Goal: Register for event/course

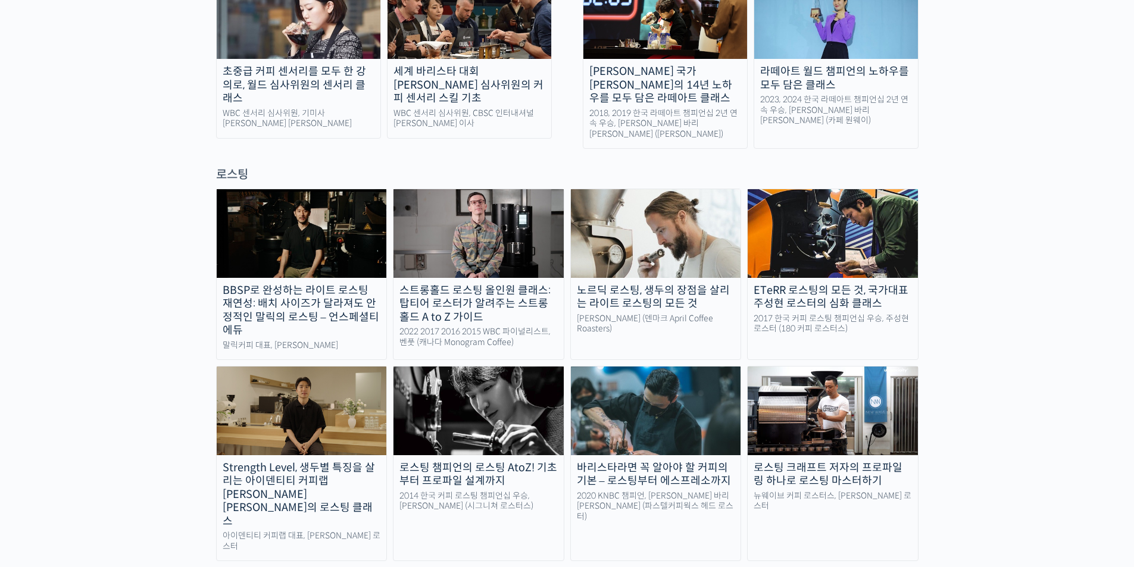
scroll to position [871, 0]
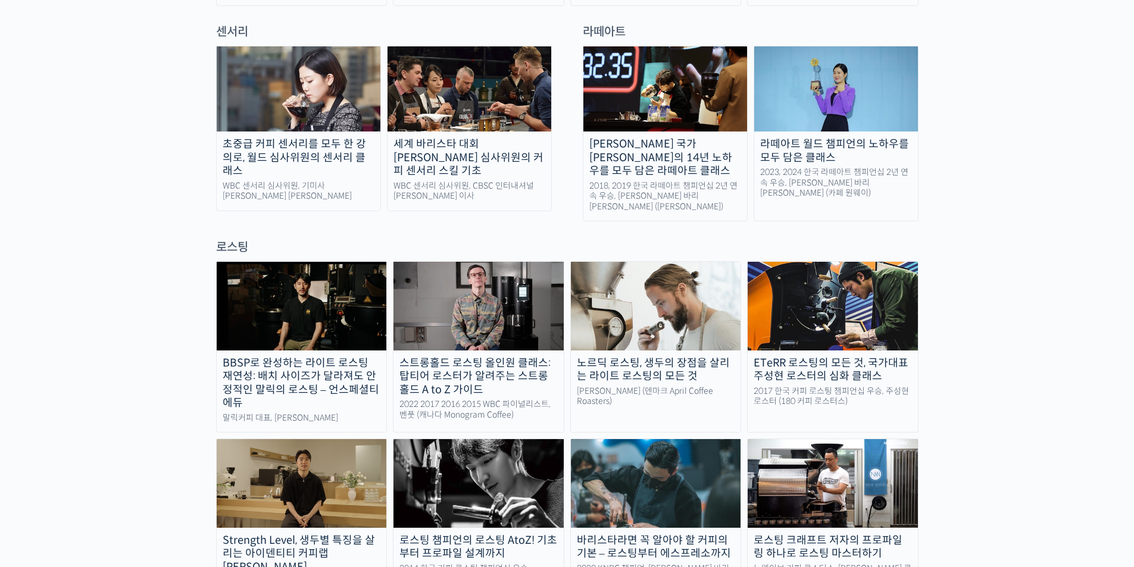
drag, startPoint x: 0, startPoint y: 0, endPoint x: 1142, endPoint y: 150, distance: 1152.1
click at [349, 286] on img at bounding box center [302, 306] width 170 height 88
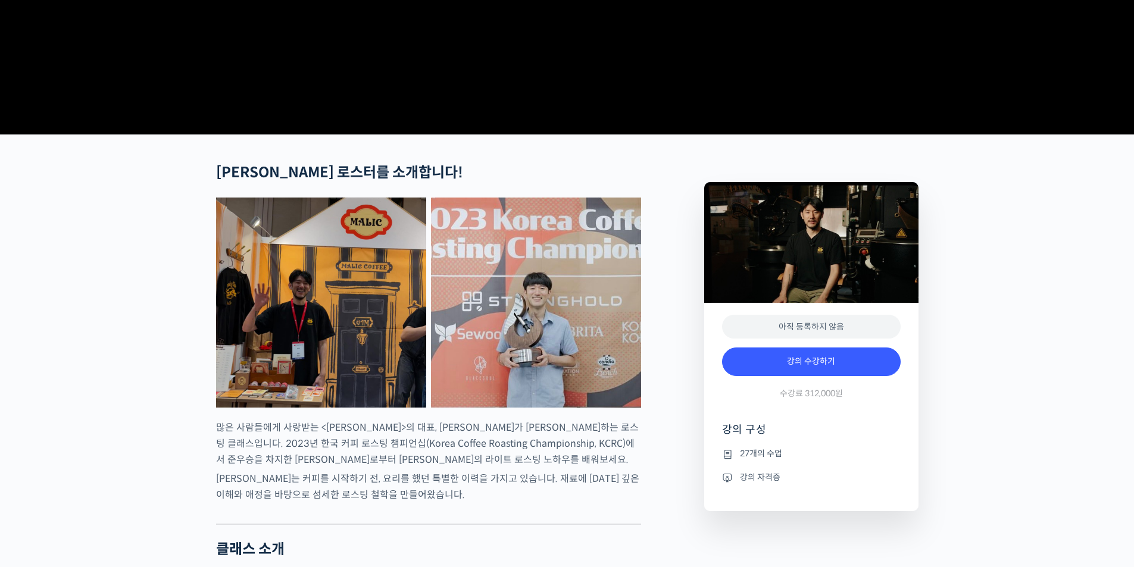
scroll to position [417, 0]
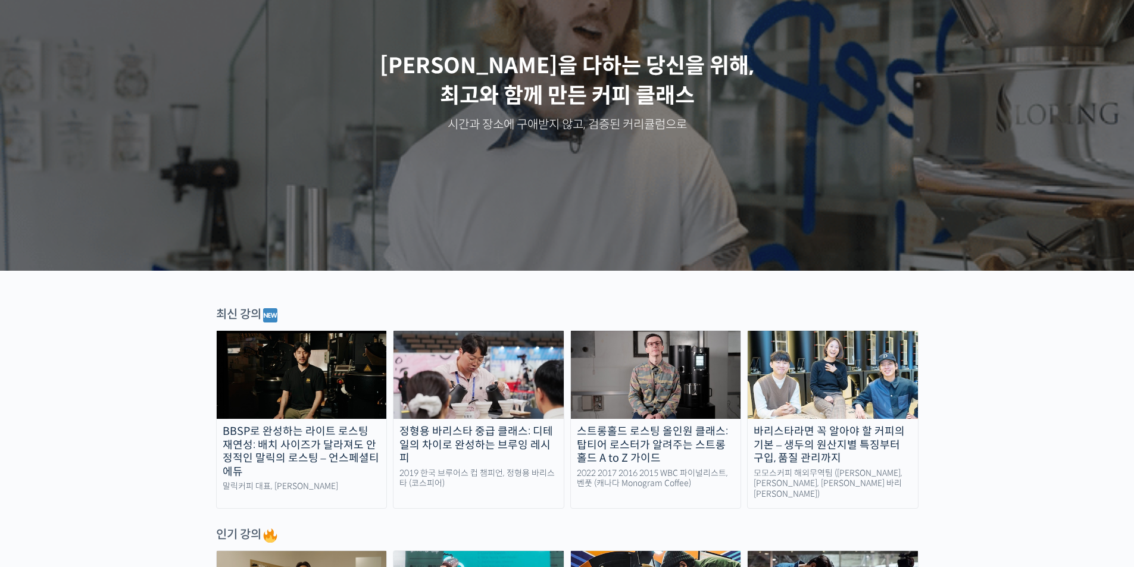
scroll to position [557, 0]
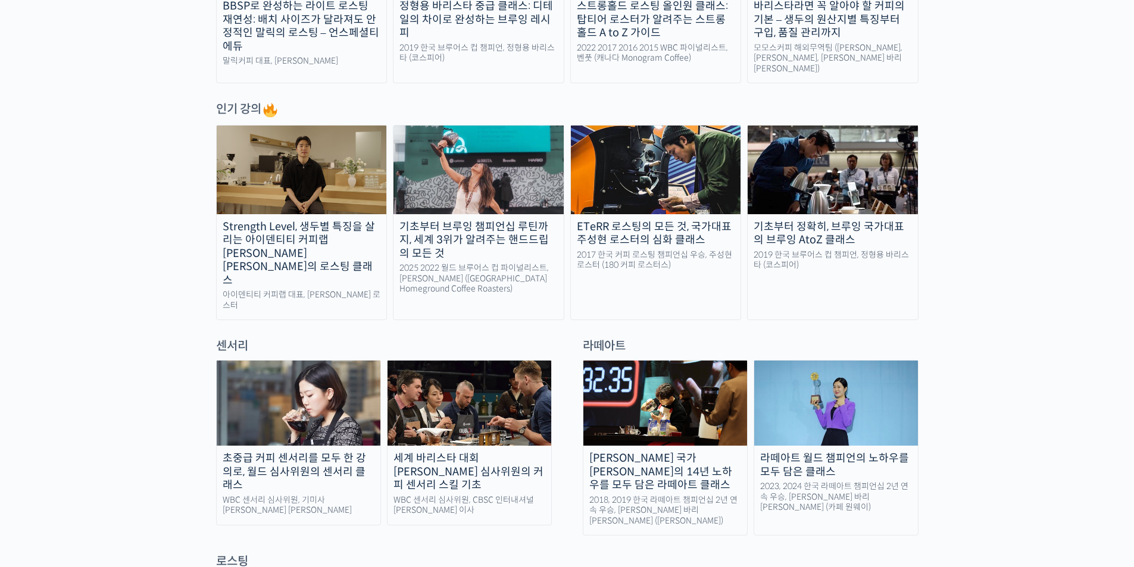
click at [295, 176] on img at bounding box center [302, 170] width 170 height 88
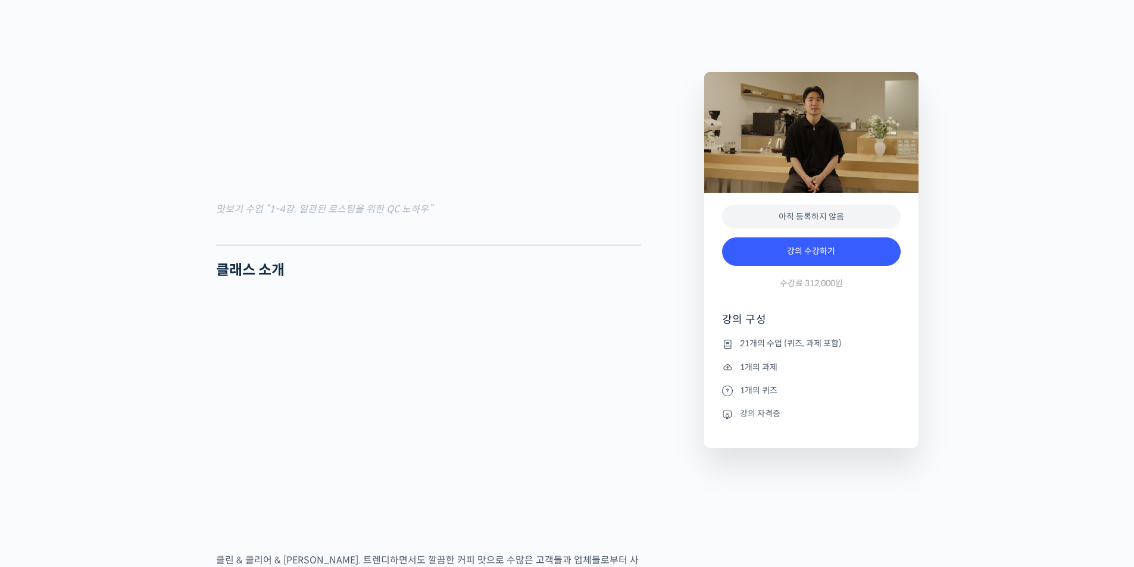
scroll to position [1136, 0]
